Goal: Find specific page/section: Find specific page/section

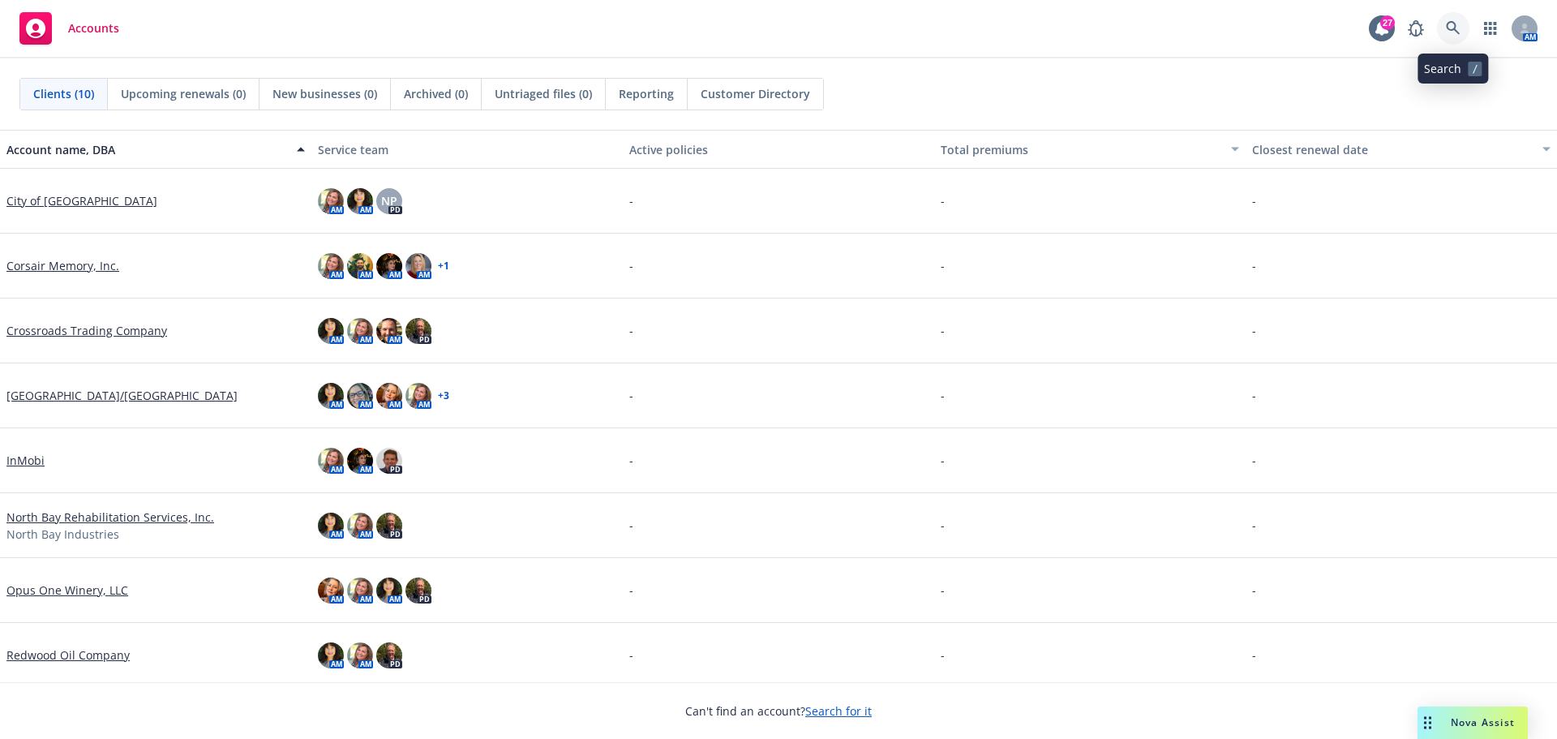
click at [1458, 23] on icon at bounding box center [1453, 28] width 15 height 15
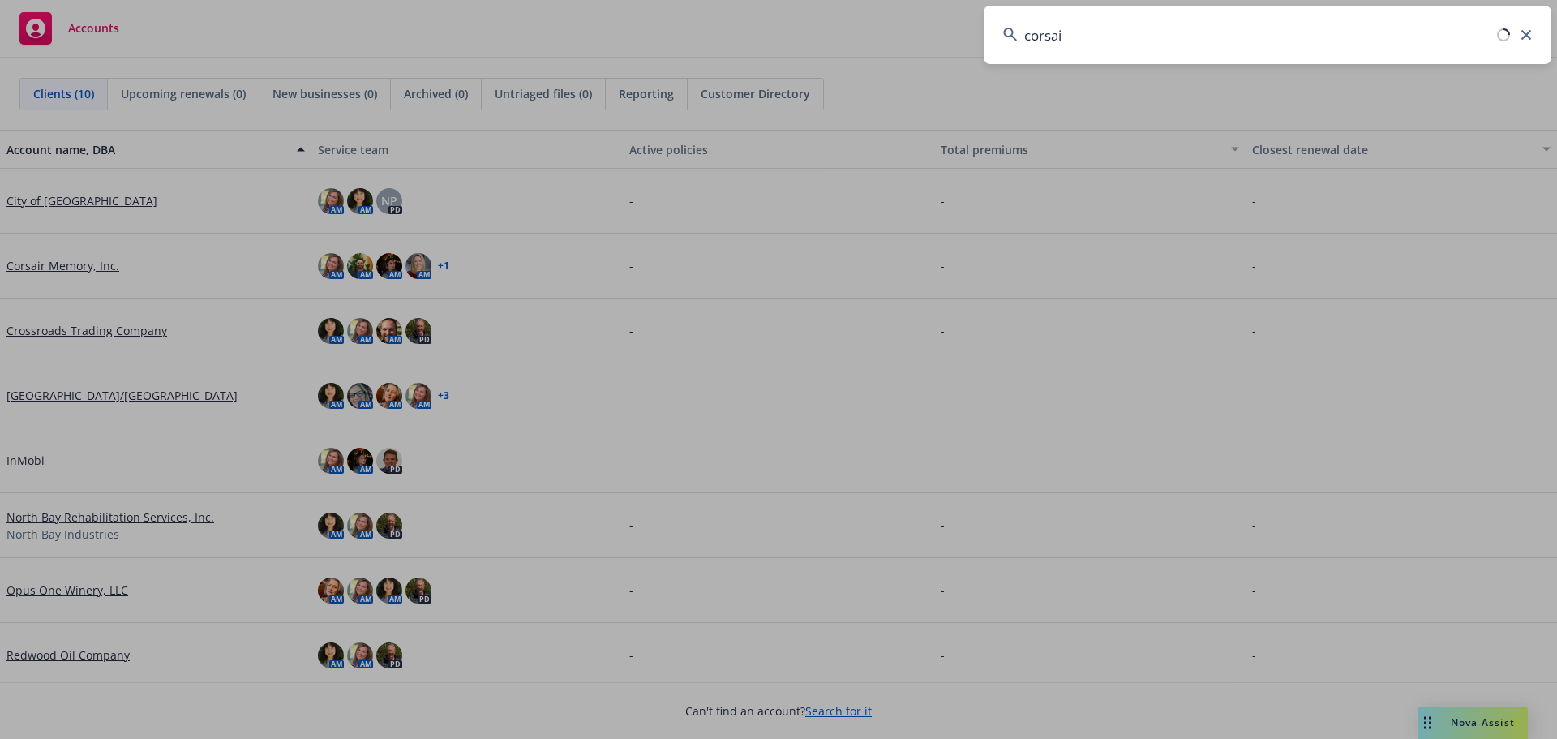
type input "corsair"
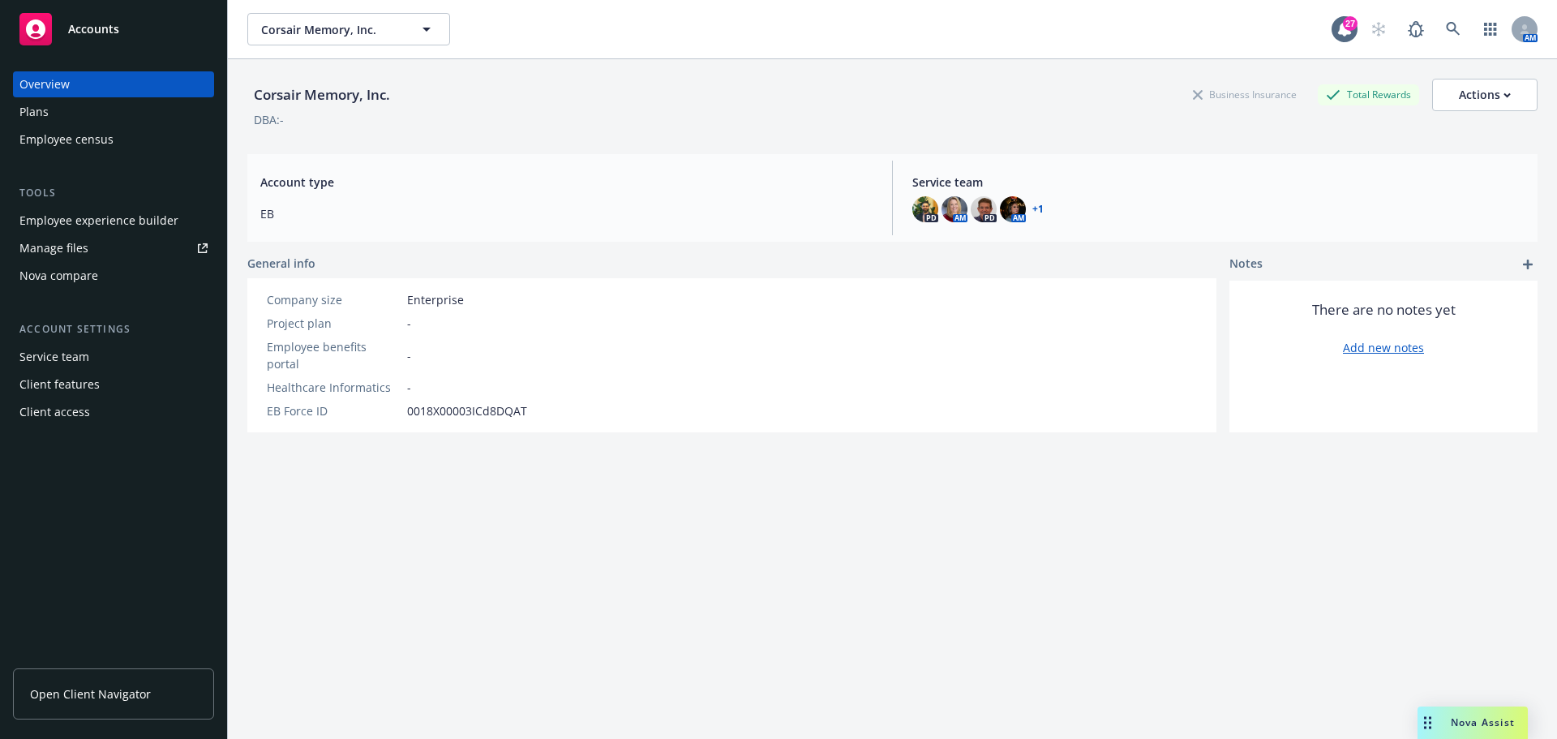
click at [117, 702] on span "Open Client Navigator" at bounding box center [90, 693] width 121 height 17
click at [133, 695] on span "Open Client Navigator" at bounding box center [90, 693] width 121 height 17
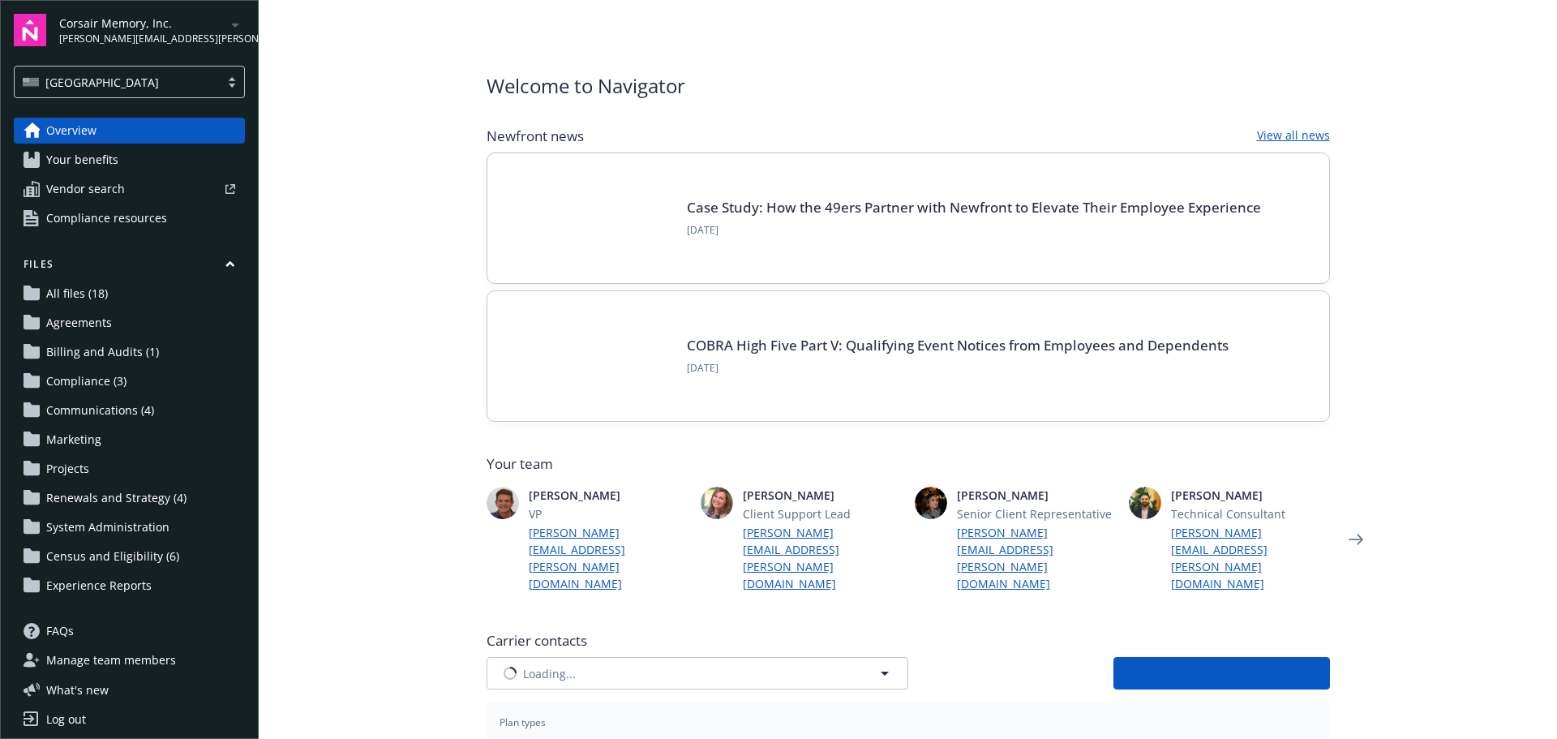
type input "ARAG Insurance Company"
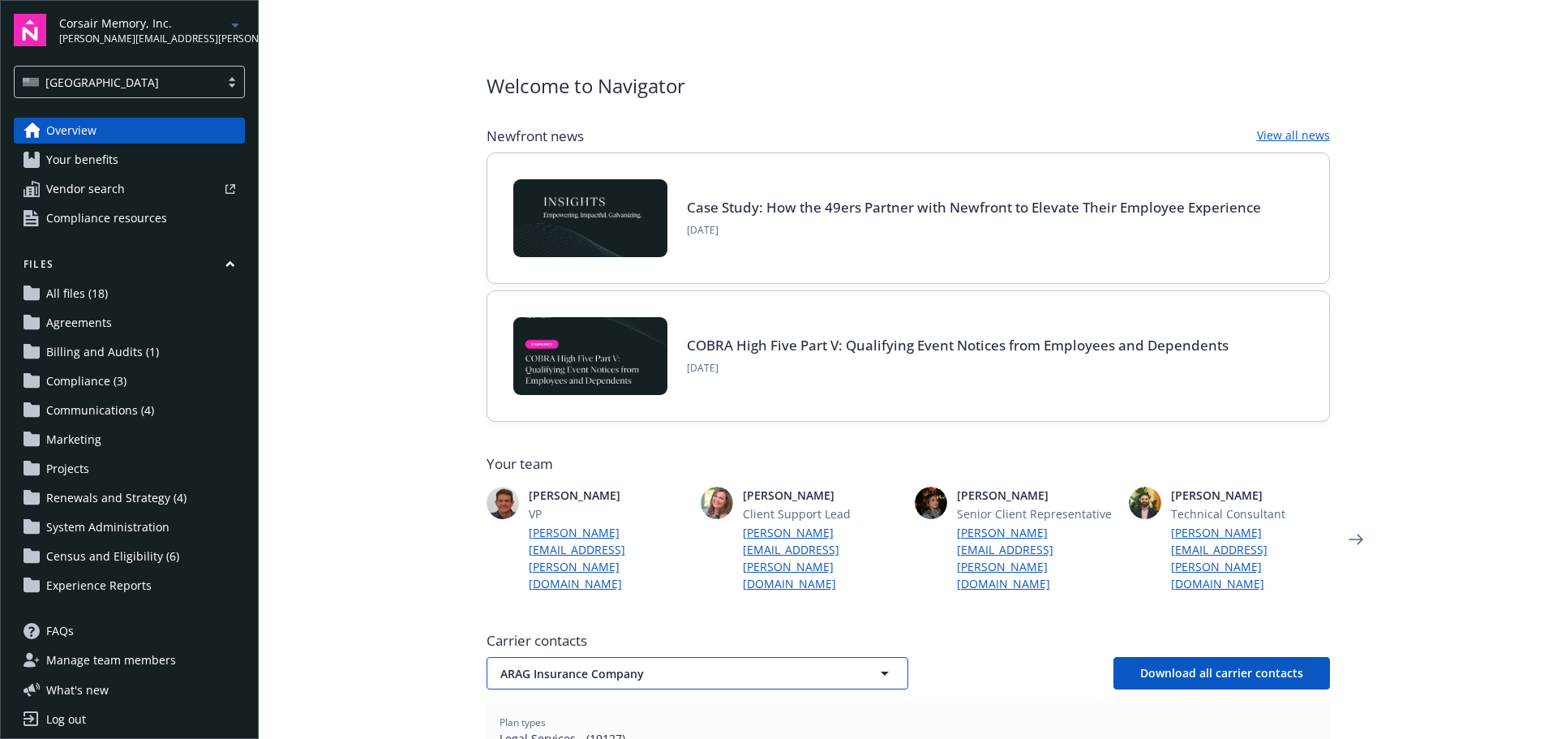
click at [724, 665] on span "ARAG Insurance Company" at bounding box center [668, 673] width 337 height 17
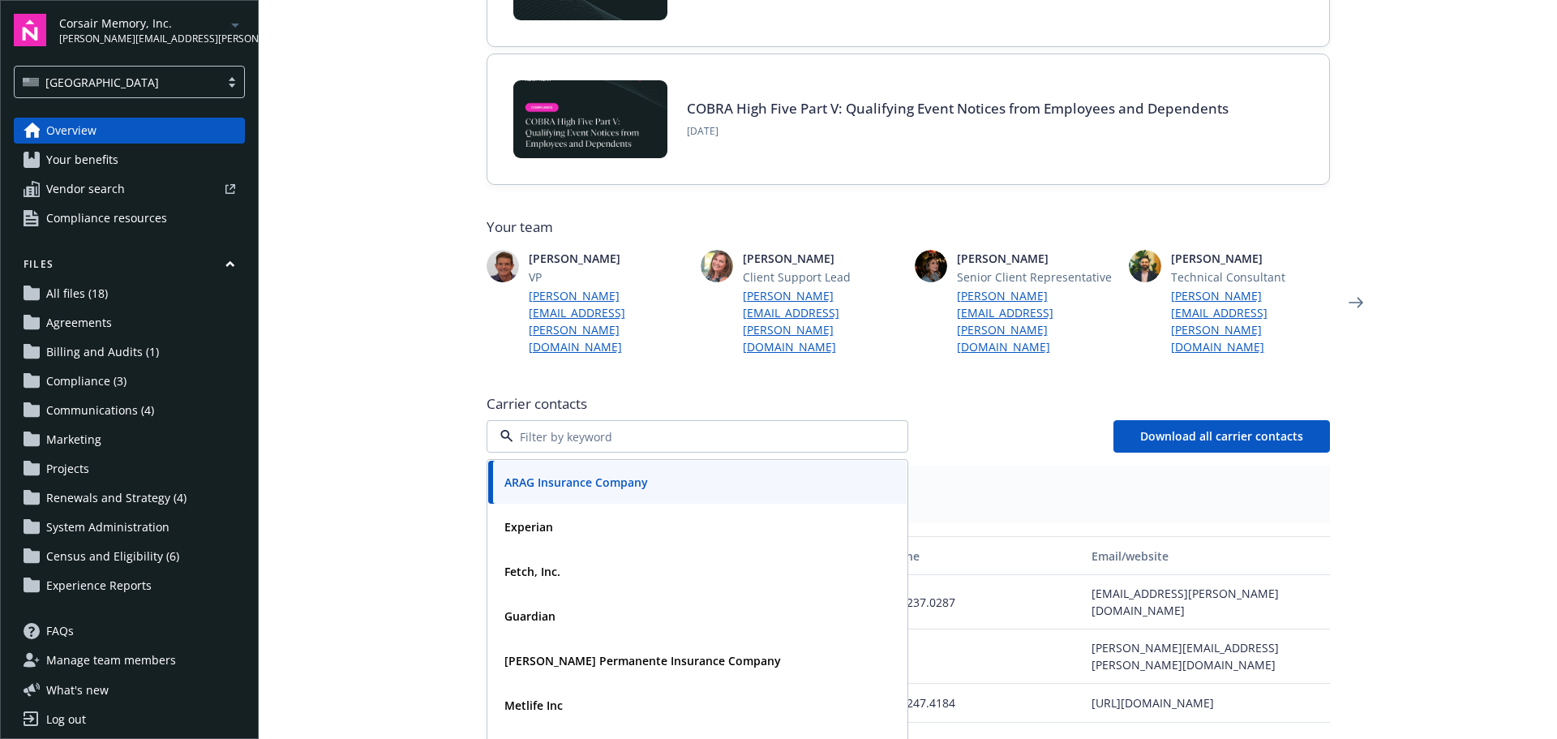
scroll to position [243, 0]
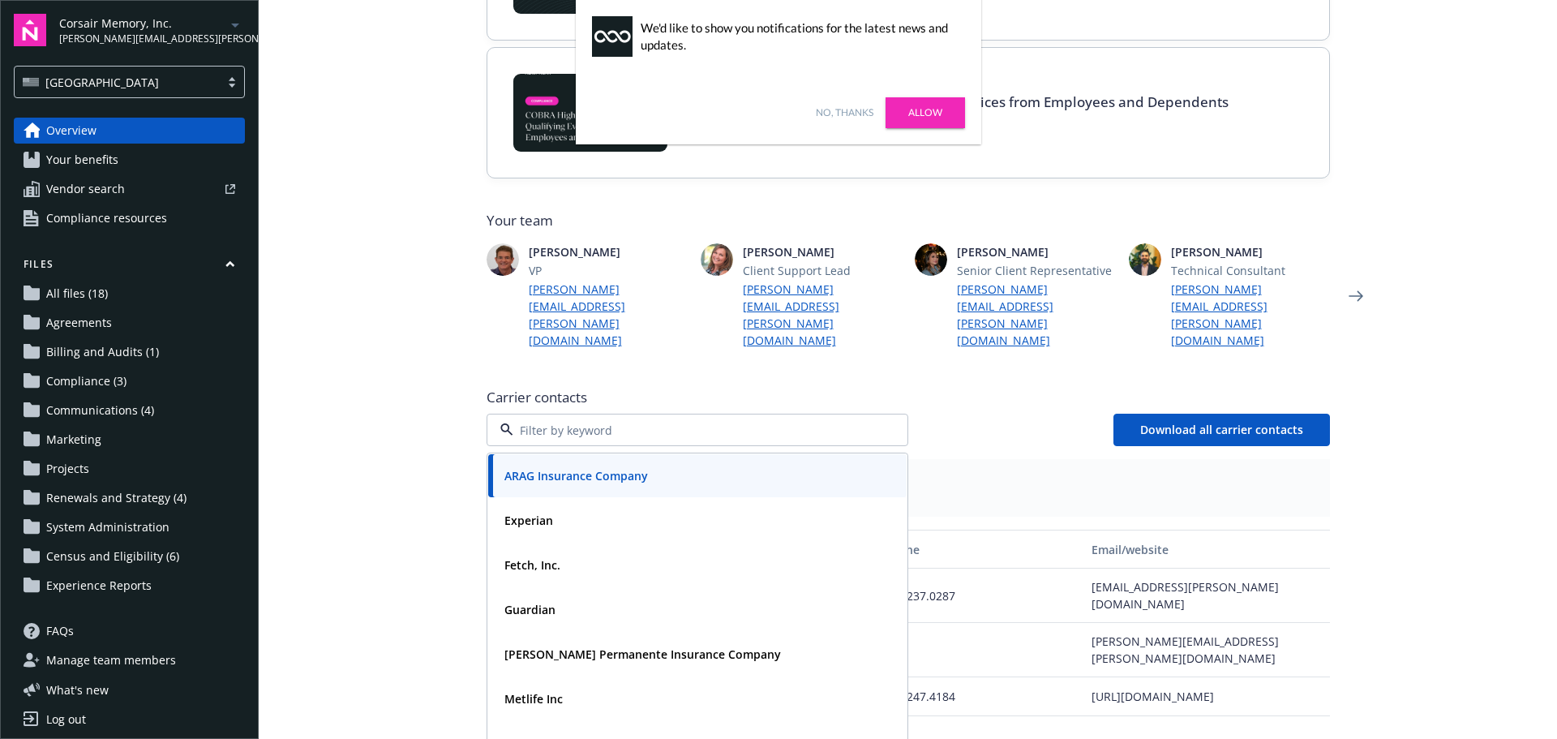
click at [571, 468] on strong "ARAG Insurance Company" at bounding box center [576, 475] width 144 height 15
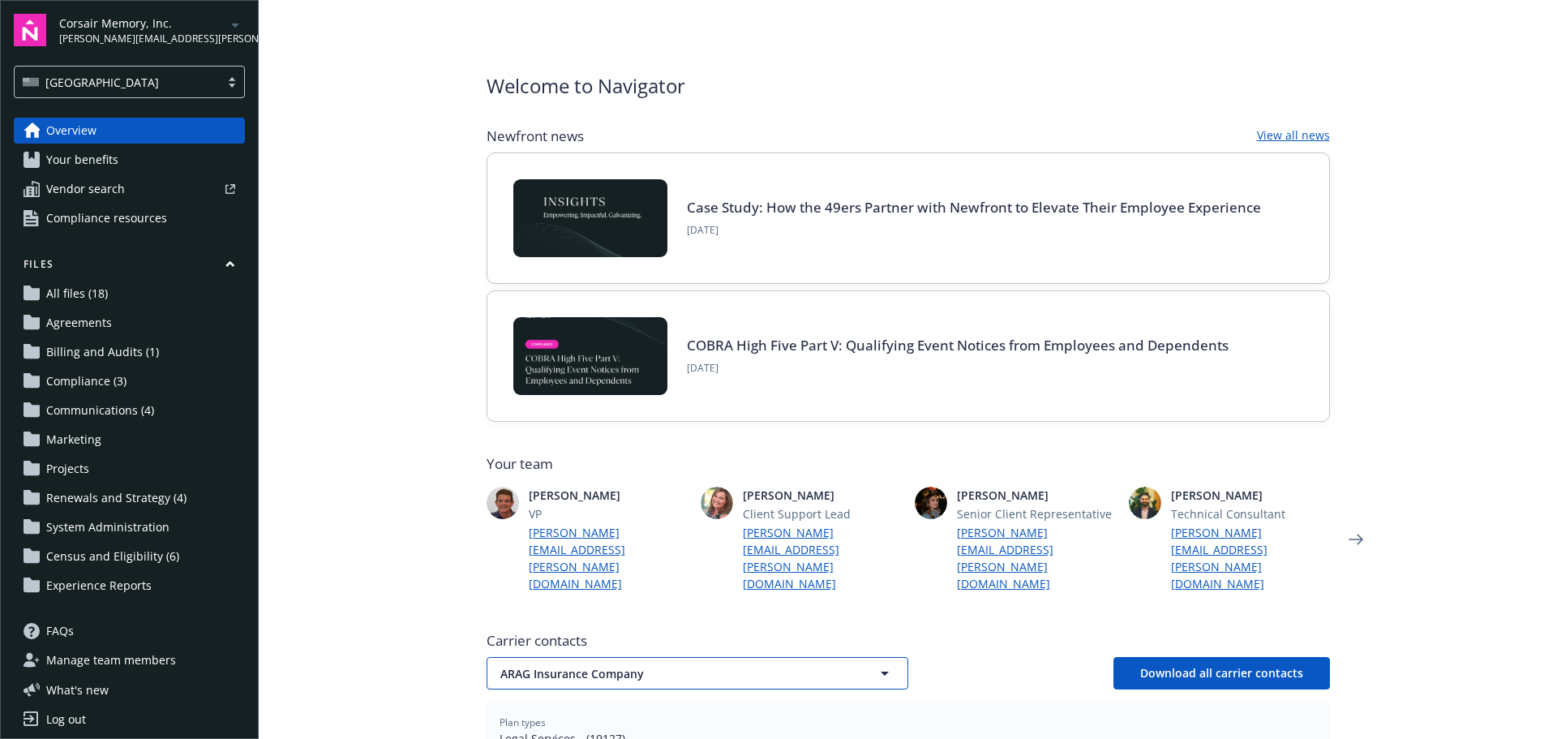
click at [863, 657] on button "ARAG Insurance Company" at bounding box center [698, 673] width 422 height 32
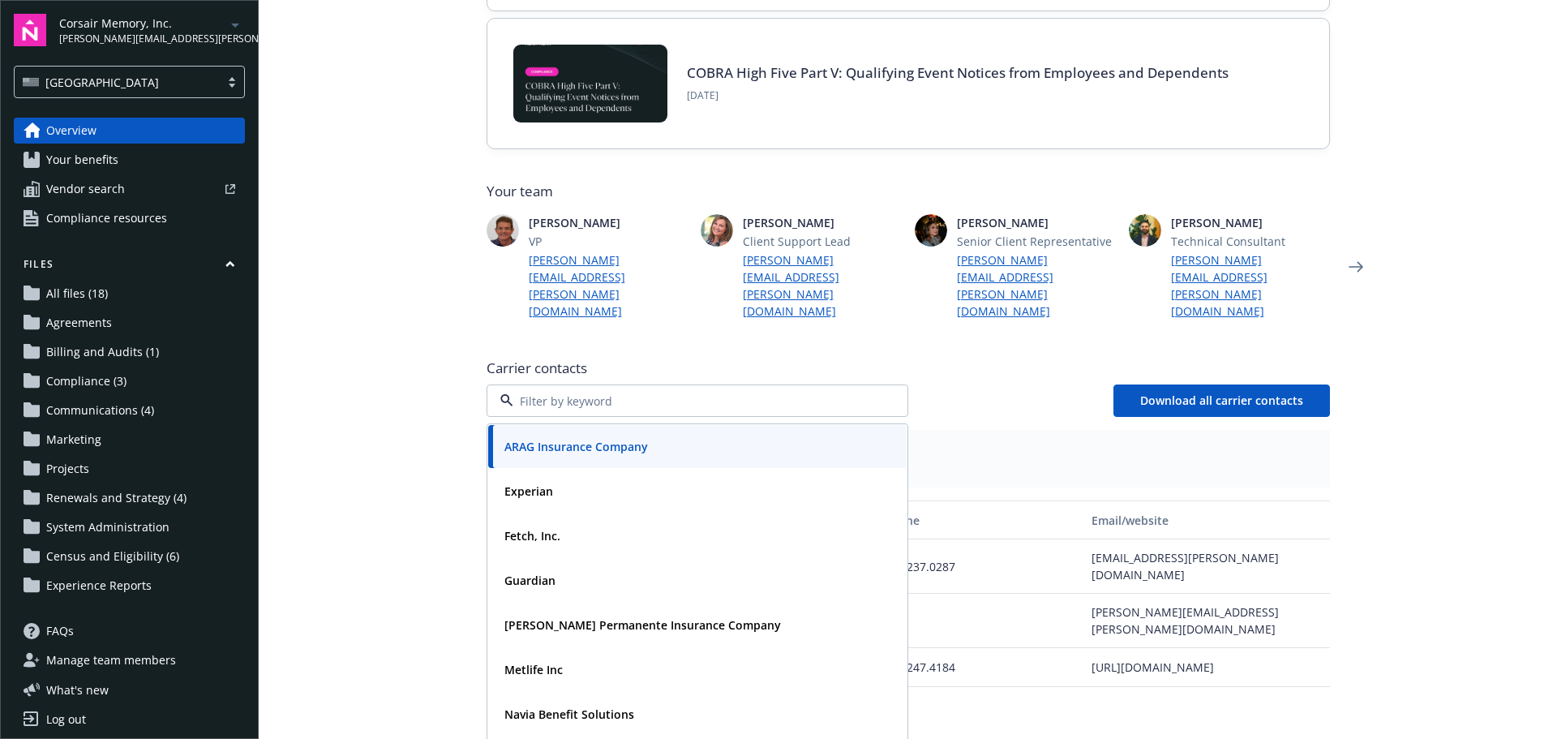
scroll to position [405, 0]
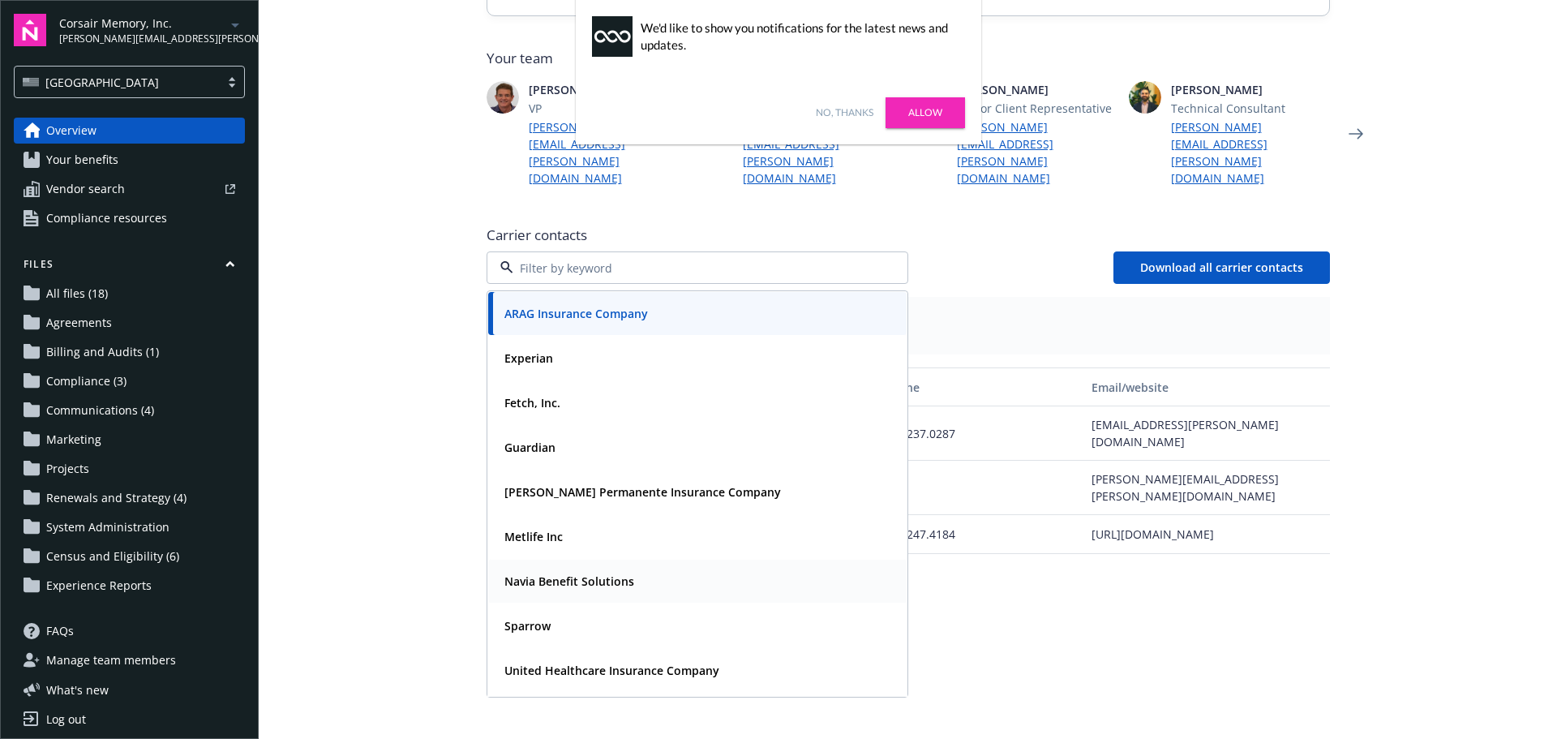
click at [558, 573] on strong "Navia Benefit Solutions" at bounding box center [569, 580] width 130 height 15
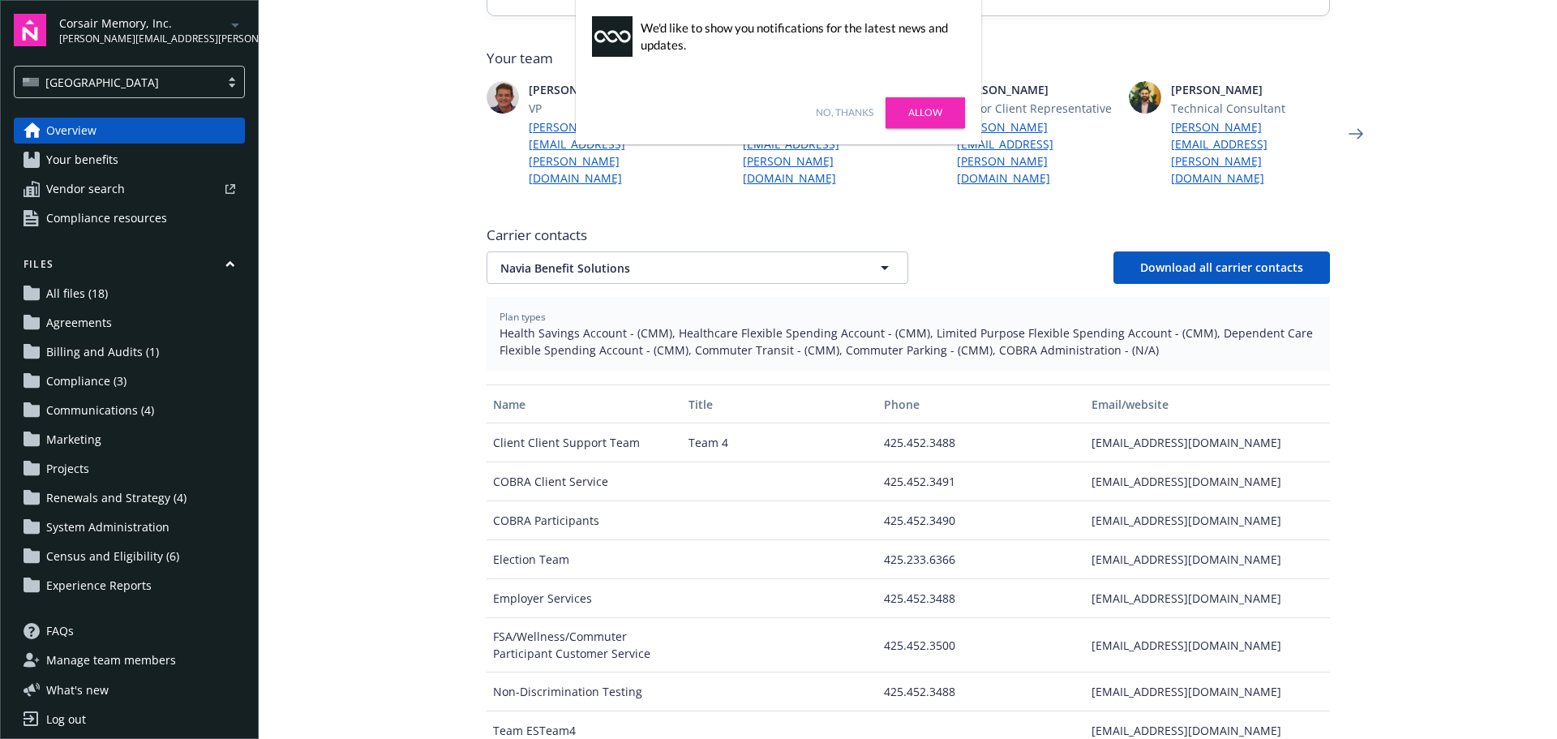
click at [1386, 450] on main "Welcome to Navigator Newfront news View all news Case Study: How the 49ers Part…" at bounding box center [908, 369] width 1298 height 739
click at [920, 109] on link "Allow" at bounding box center [925, 112] width 79 height 31
